Goal: Transaction & Acquisition: Purchase product/service

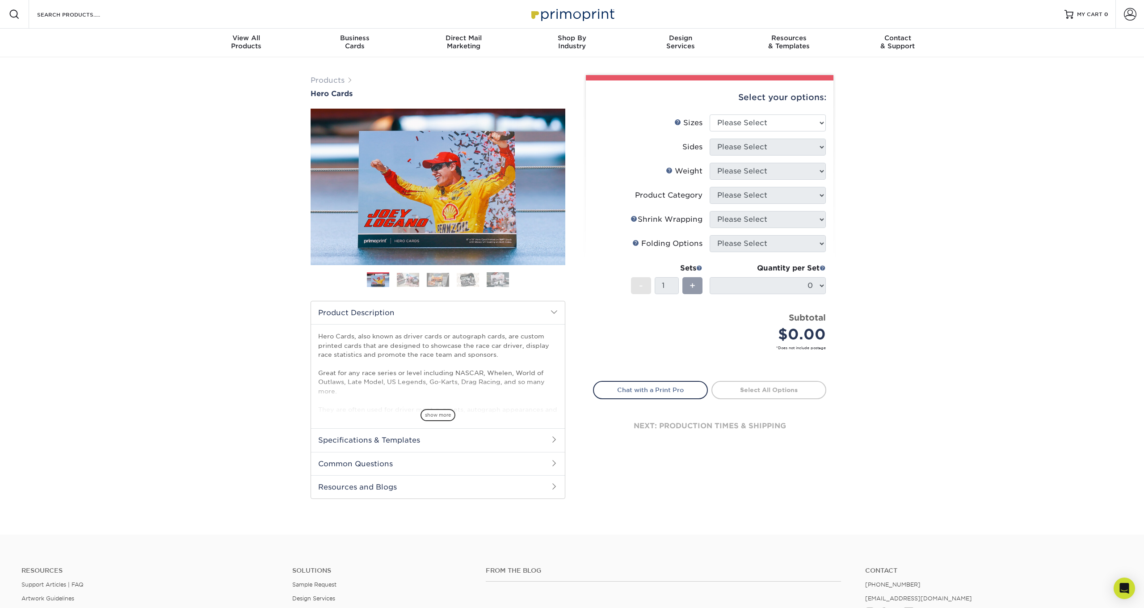
click at [411, 285] on img at bounding box center [408, 280] width 22 height 14
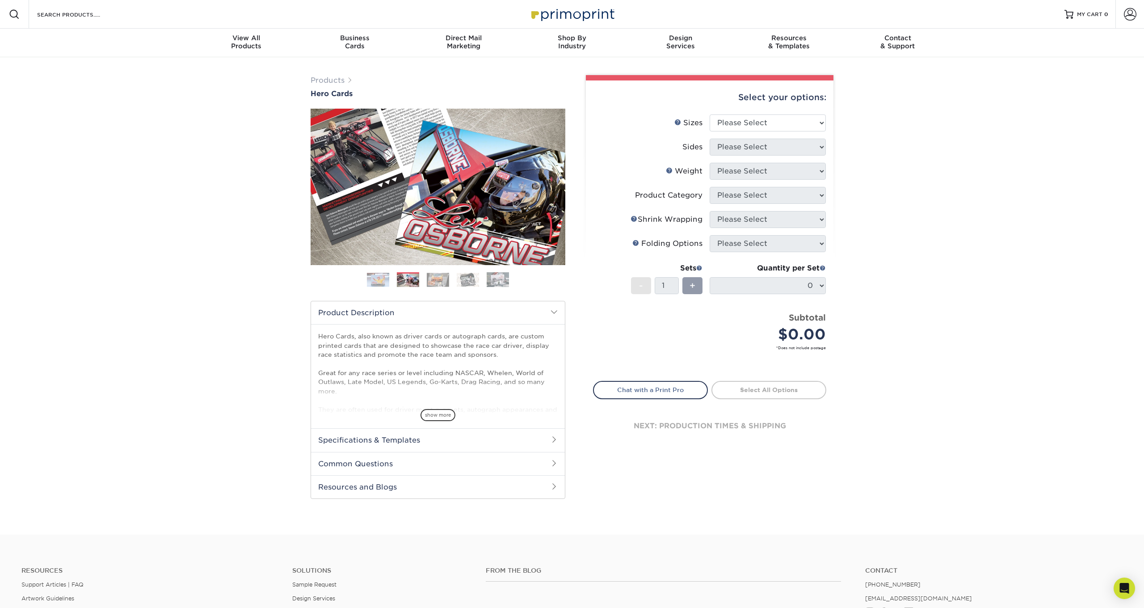
click at [441, 283] on img at bounding box center [438, 280] width 22 height 14
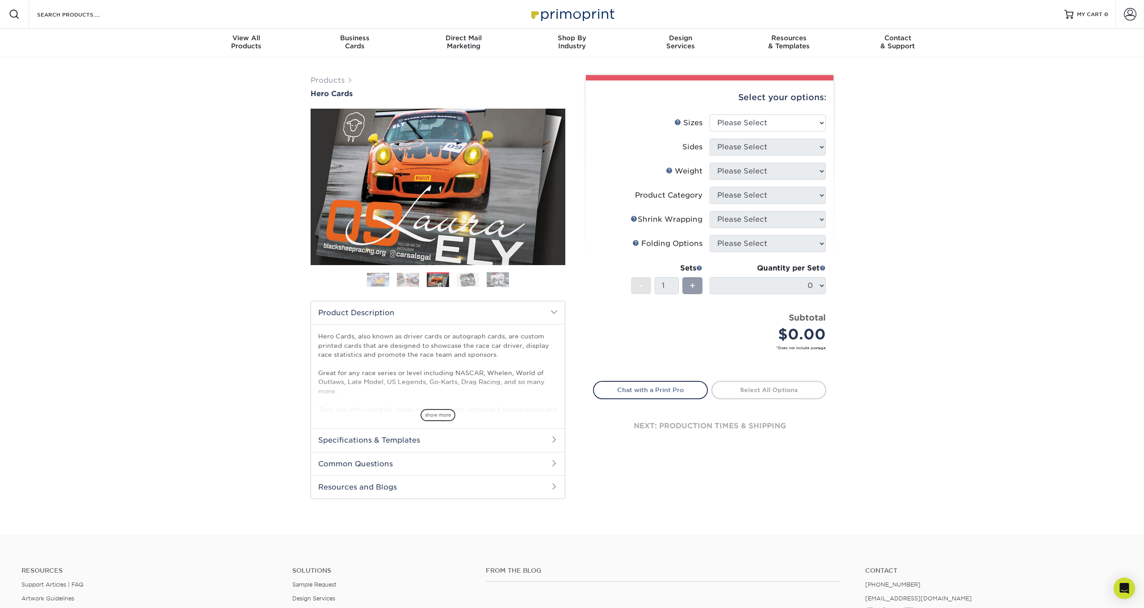
click at [467, 282] on img at bounding box center [468, 280] width 22 height 14
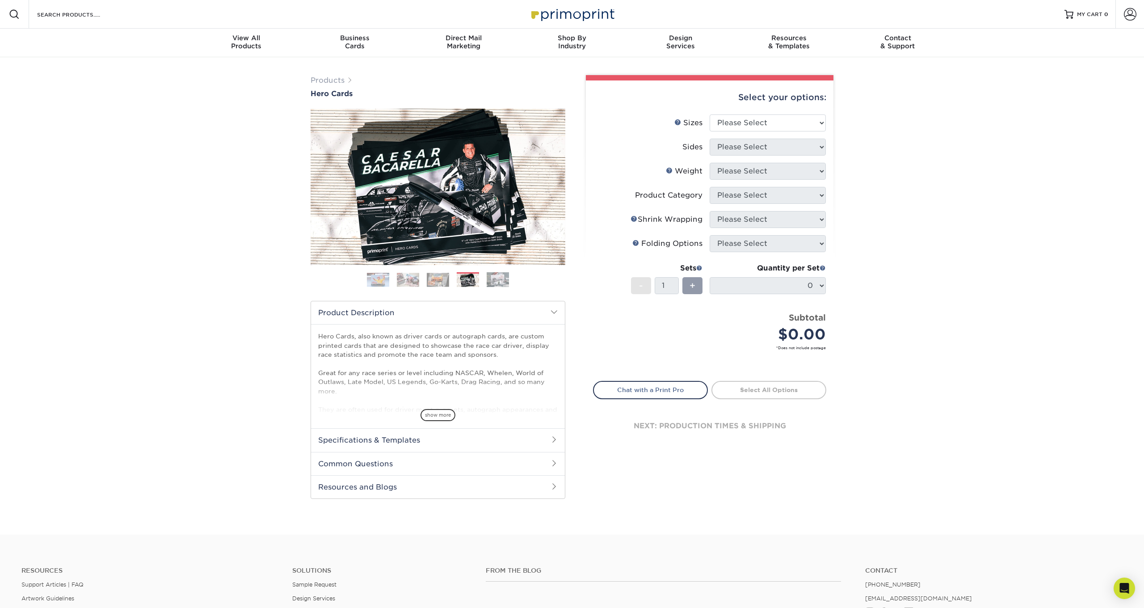
click at [498, 282] on img at bounding box center [498, 280] width 22 height 16
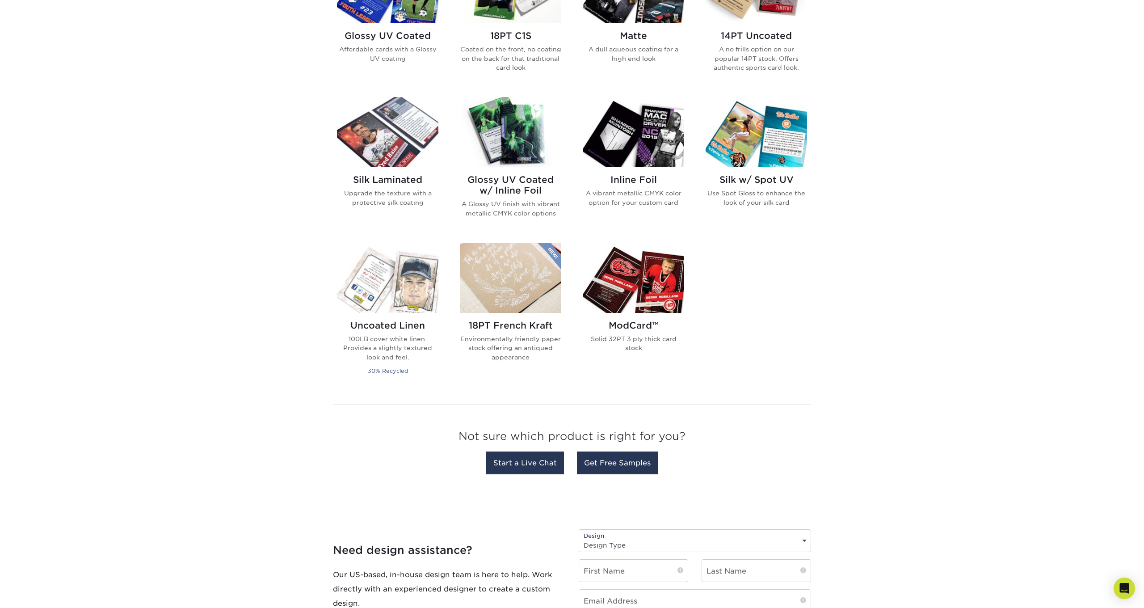
scroll to position [526, 0]
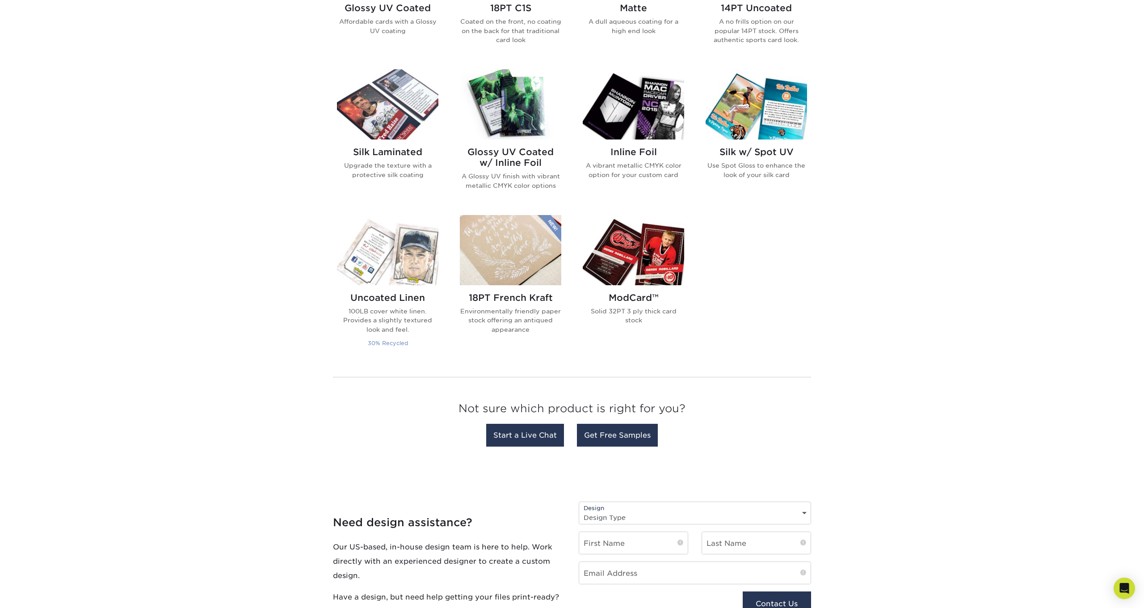
click at [405, 257] on img at bounding box center [387, 250] width 101 height 70
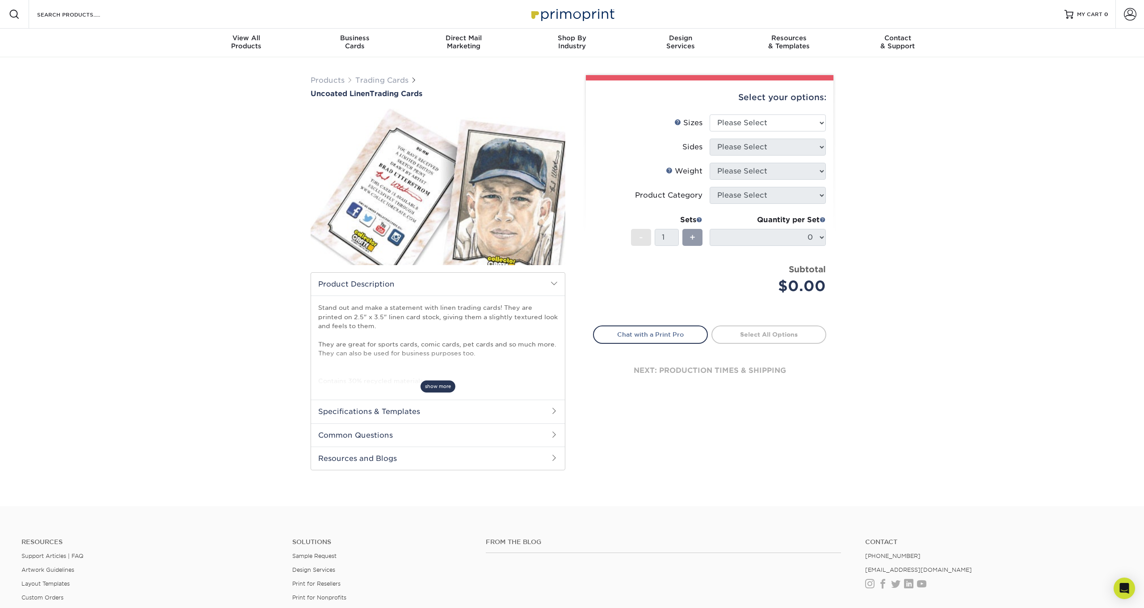
click at [438, 383] on span "show more" at bounding box center [438, 386] width 35 height 12
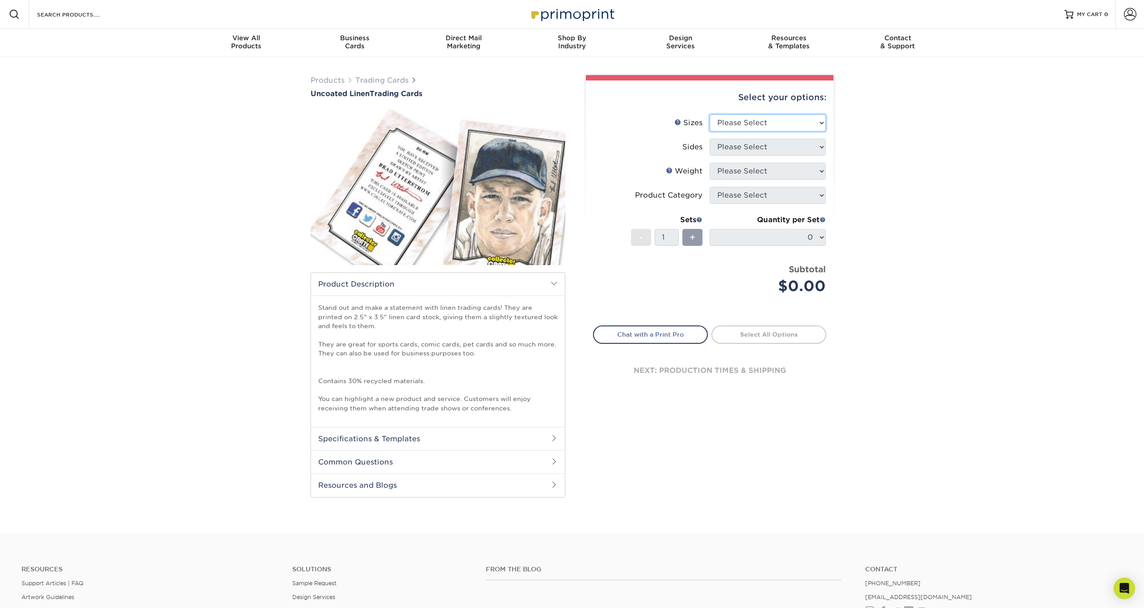
select select "2.50x3.50"
select select "13abbda7-1d64-4f25-8bb2-c179b224825d"
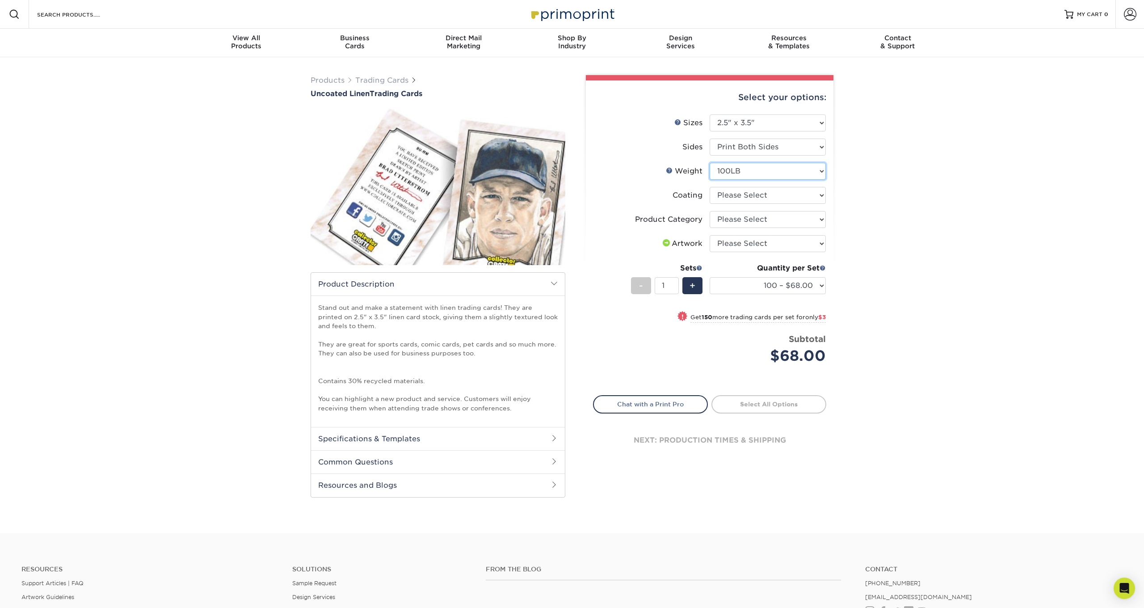
select select "-1"
select select
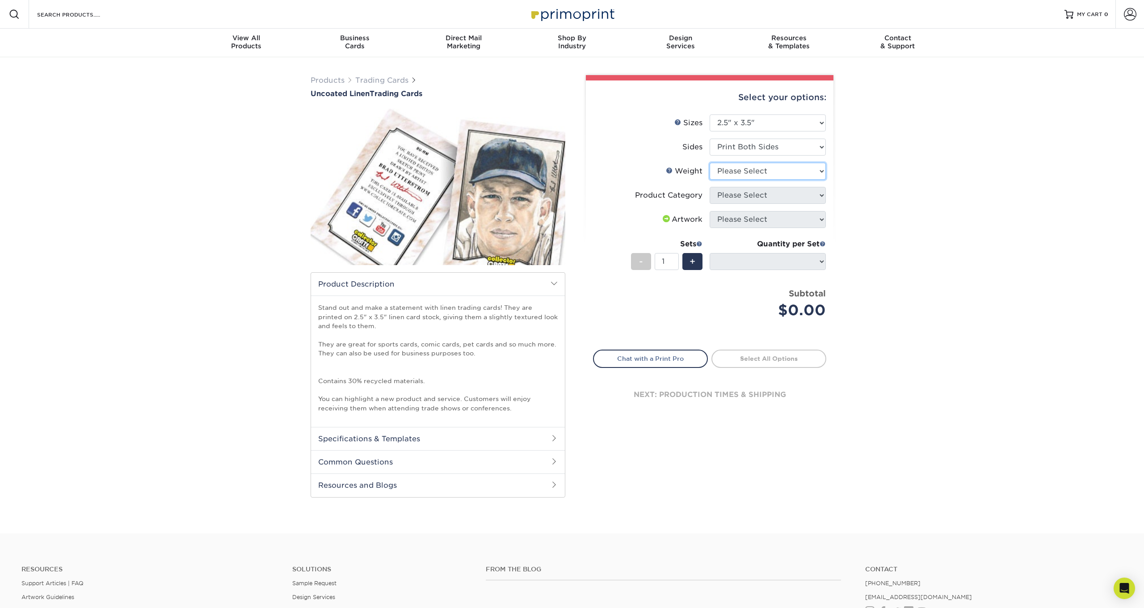
select select "100LB"
select select "-1"
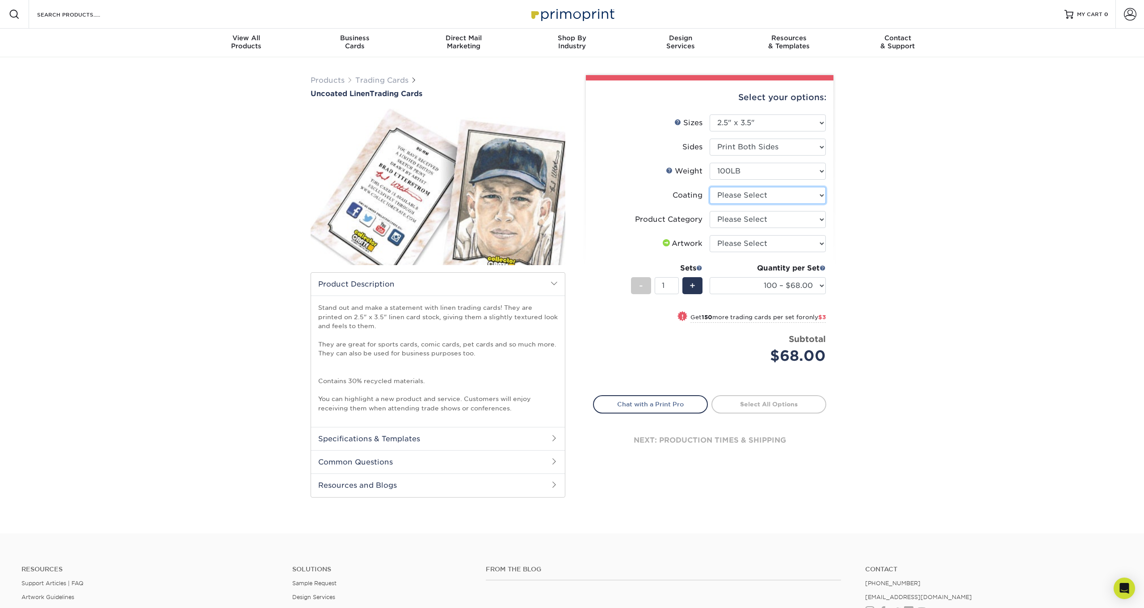
select select "3e7618de-abca-4bda-9f97-8b9129e913d8"
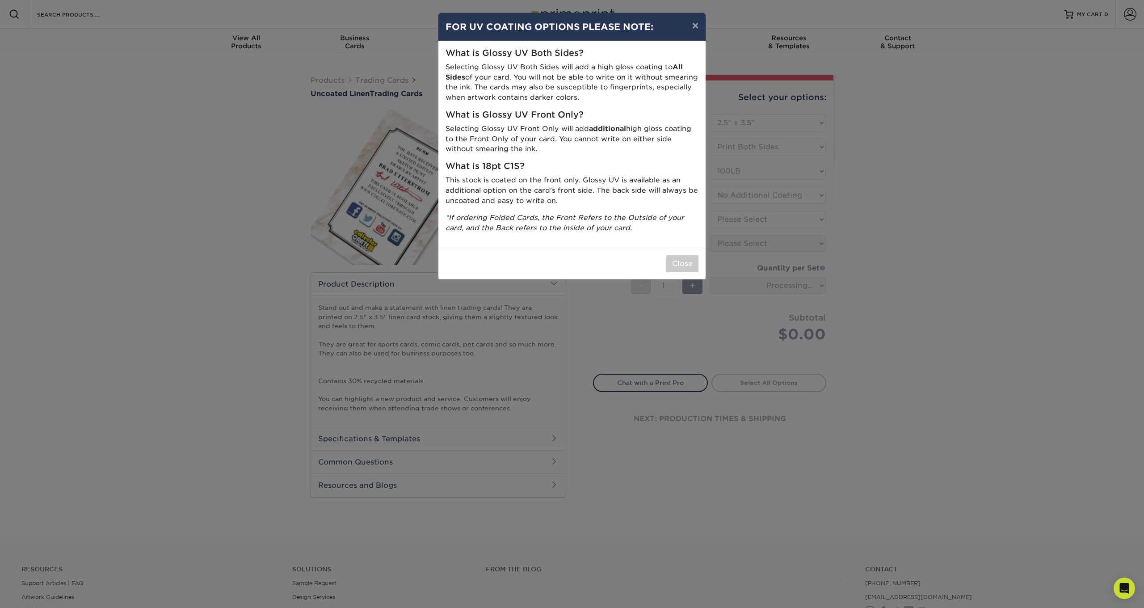
click at [771, 220] on div "× FOR UV COATING OPTIONS PLEASE NOTE: What is Glossy UV Both Sides? Selecting G…" at bounding box center [572, 304] width 1144 height 608
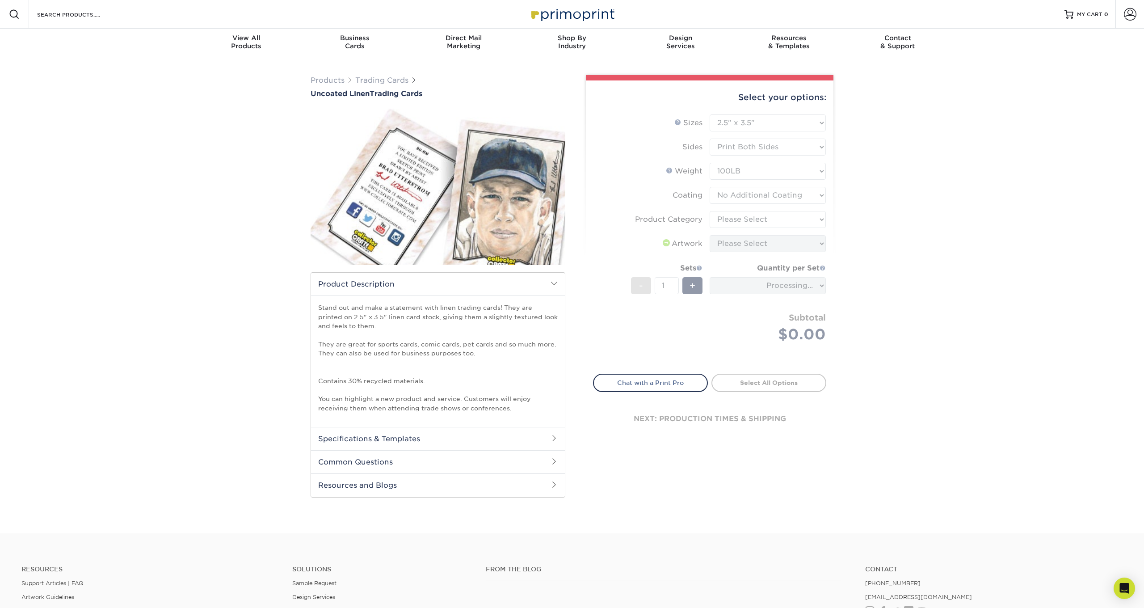
click at [771, 220] on form "Sizes Help Sizes Please Select 2.5" x 3.5" Sides Please Select 100LB -" at bounding box center [709, 238] width 233 height 249
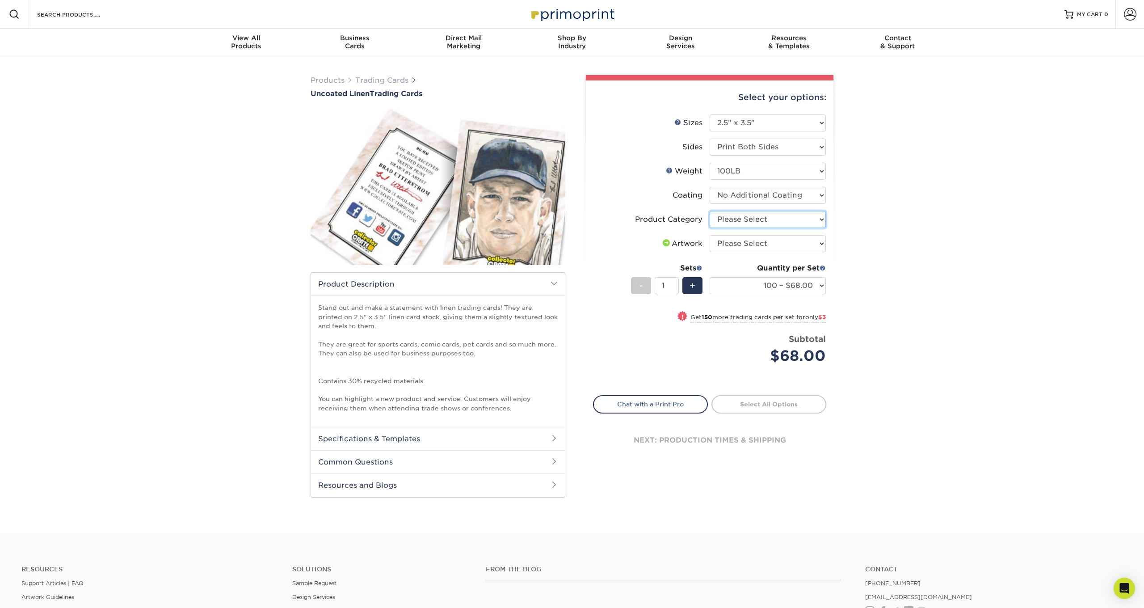
select select "c2f9bce9-36c2-409d-b101-c29d9d031e18"
select select "upload"
